Goal: Task Accomplishment & Management: Manage account settings

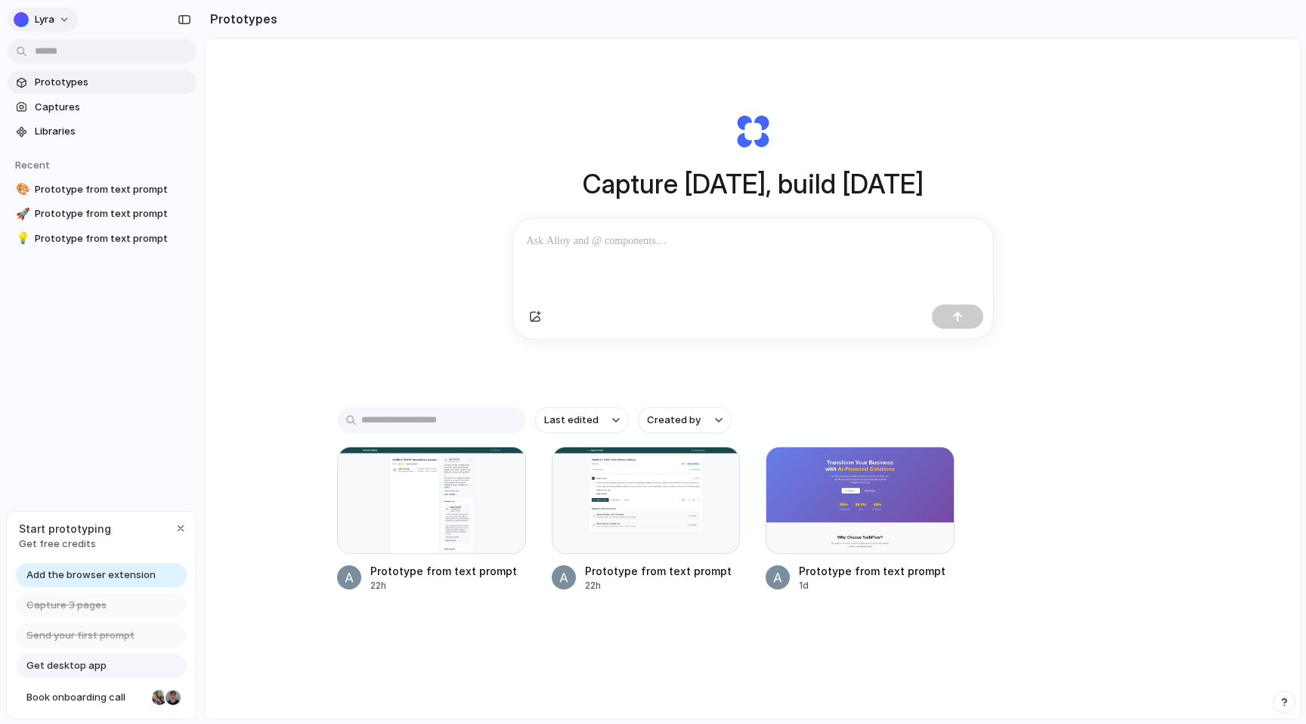
click at [47, 17] on span "Lyra" at bounding box center [45, 19] width 20 height 15
click at [206, 126] on span "Main App" at bounding box center [191, 126] width 44 height 15
click at [51, 14] on span "Lyra" at bounding box center [45, 19] width 20 height 15
click at [190, 131] on span "Main App" at bounding box center [191, 126] width 44 height 15
click at [22, 22] on div "button" at bounding box center [21, 19] width 15 height 15
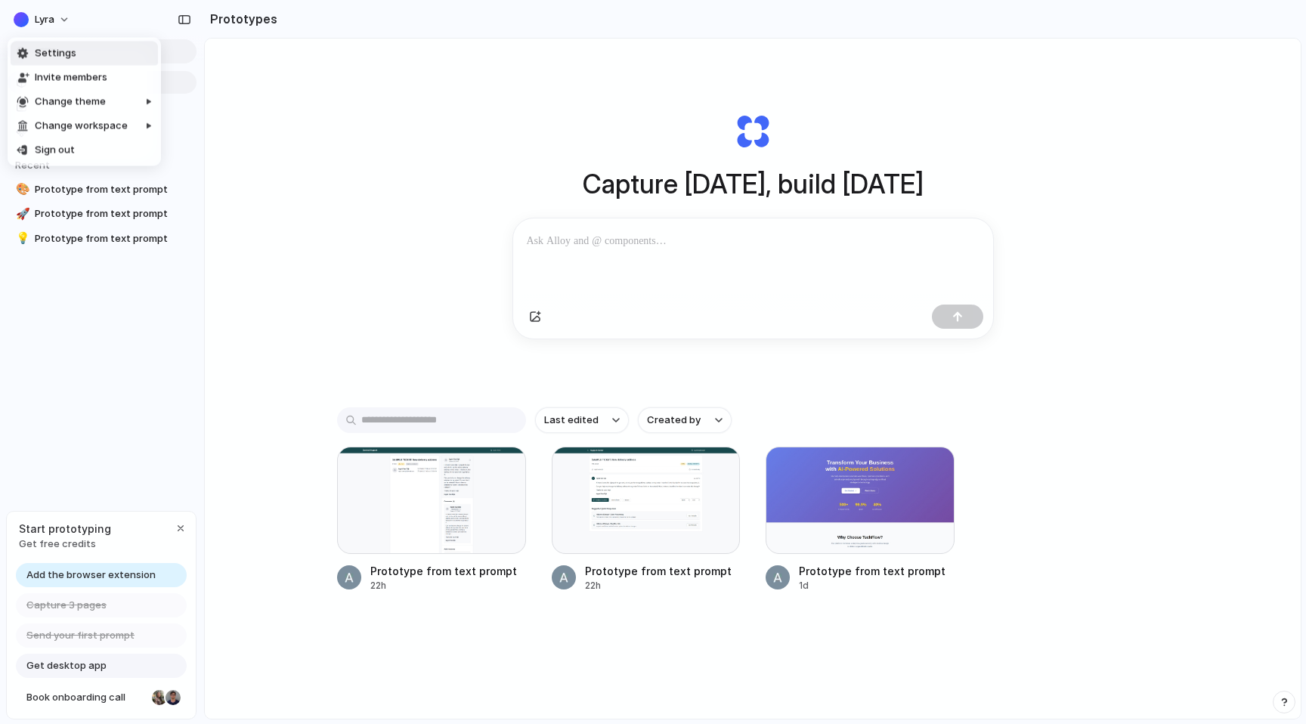
click at [162, 27] on div "Settings Invite members Change theme Change workspace Sign out" at bounding box center [653, 362] width 1306 height 724
click at [52, 31] on div "Lyra" at bounding box center [102, 18] width 204 height 36
click at [52, 27] on button "Lyra" at bounding box center [43, 20] width 70 height 24
click at [61, 11] on button "Lyra" at bounding box center [43, 20] width 70 height 24
click at [70, 144] on span "Sign out" at bounding box center [55, 150] width 40 height 15
